Goal: Task Accomplishment & Management: Use online tool/utility

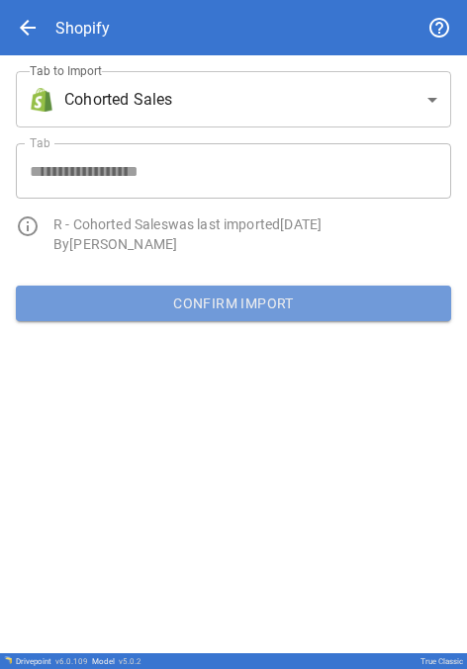
click at [169, 300] on button "Confirm Import" at bounding box center [233, 304] width 435 height 36
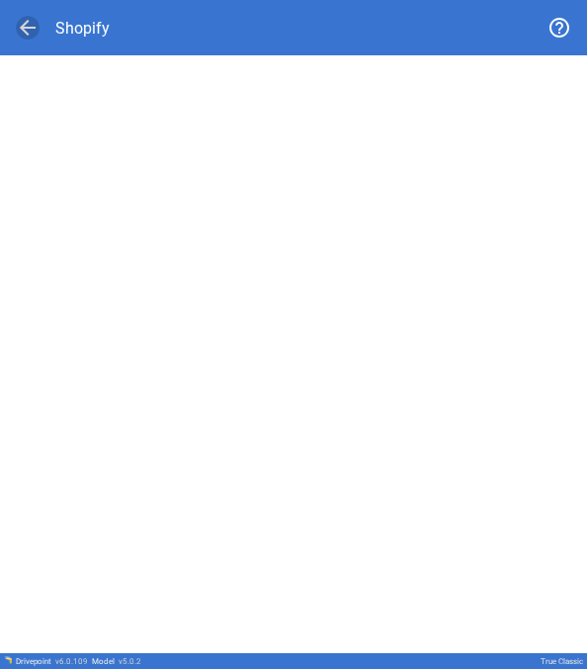
click at [27, 29] on span "arrow_back" at bounding box center [28, 28] width 24 height 24
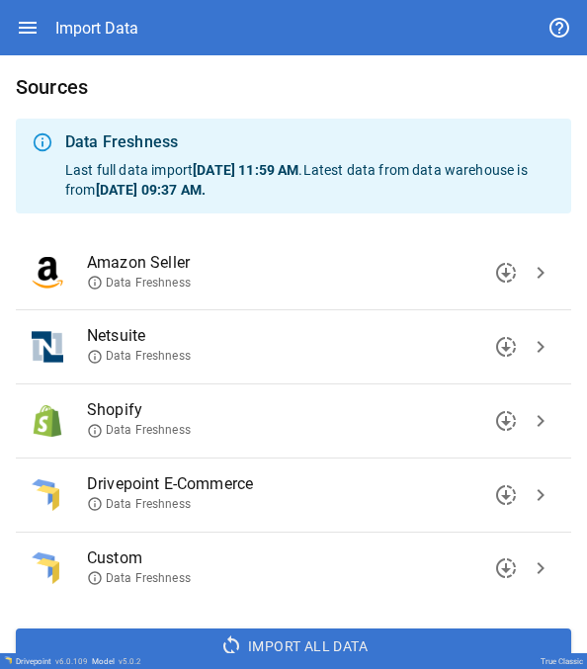
click at [466, 581] on button "chevron_right" at bounding box center [541, 569] width 30 height 30
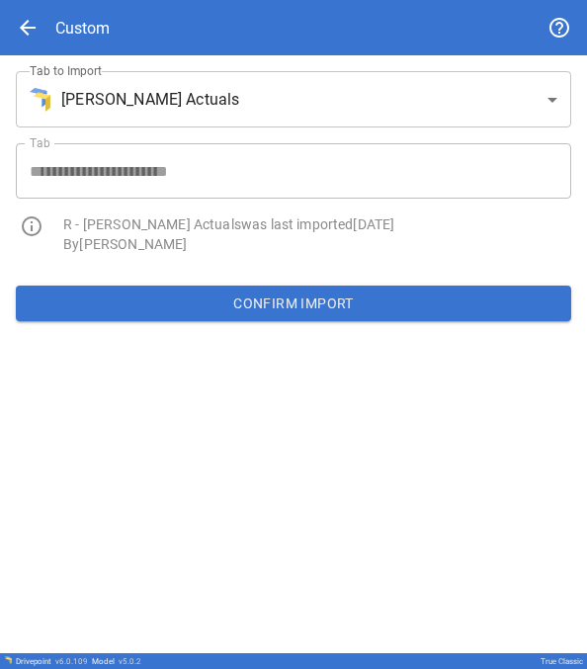
click at [30, 35] on span "arrow_back" at bounding box center [28, 28] width 24 height 24
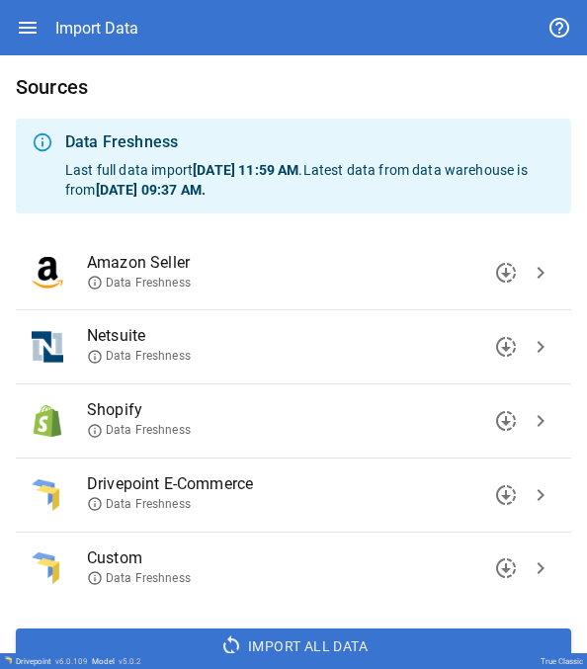
click at [466, 427] on span "chevron_right" at bounding box center [541, 421] width 24 height 24
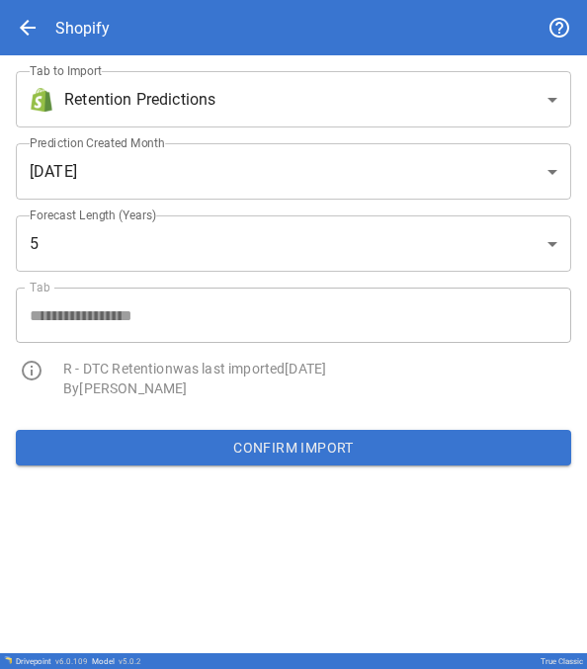
click at [214, 114] on body "**********" at bounding box center [293, 334] width 587 height 669
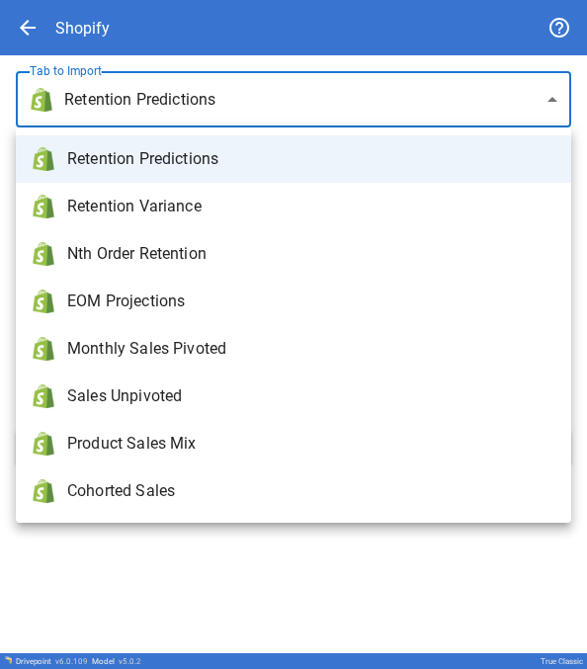
click at [188, 172] on li "Retention Predictions" at bounding box center [294, 158] width 556 height 47
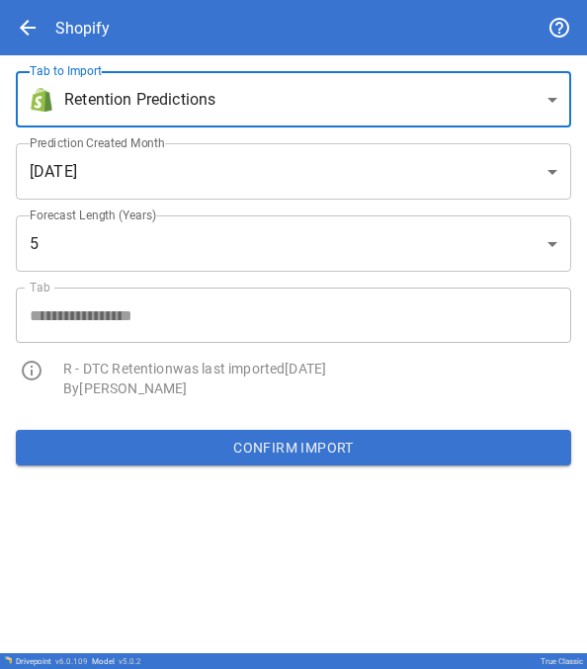
click at [284, 428] on div "Confirm Import" at bounding box center [293, 447] width 587 height 67
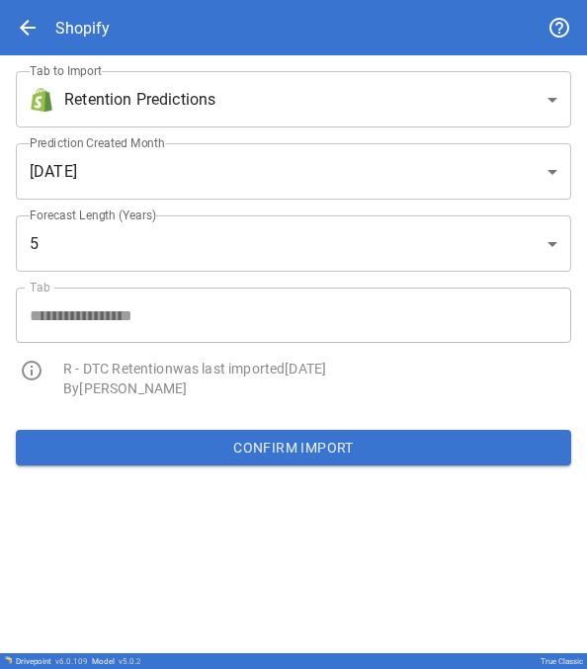
click at [274, 462] on button "Confirm Import" at bounding box center [294, 448] width 556 height 36
